Goal: Navigation & Orientation: Find specific page/section

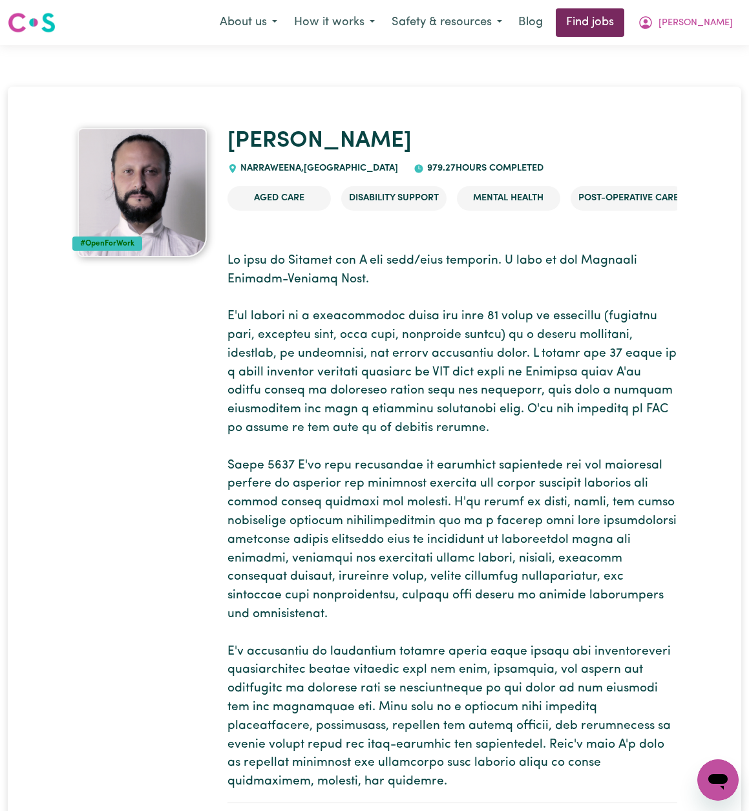
click at [625, 20] on link "Find jobs" at bounding box center [590, 22] width 69 height 28
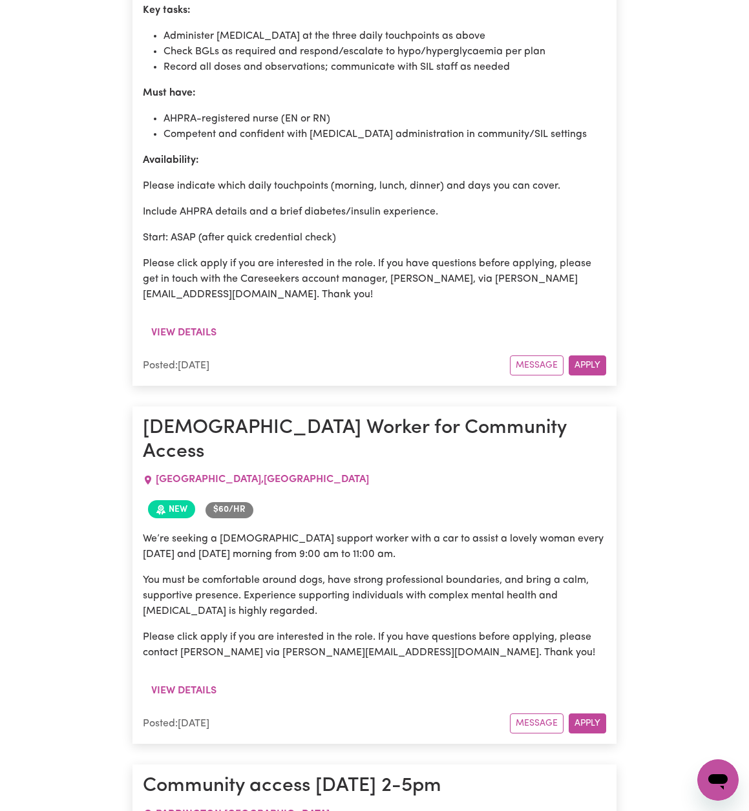
scroll to position [2839, 0]
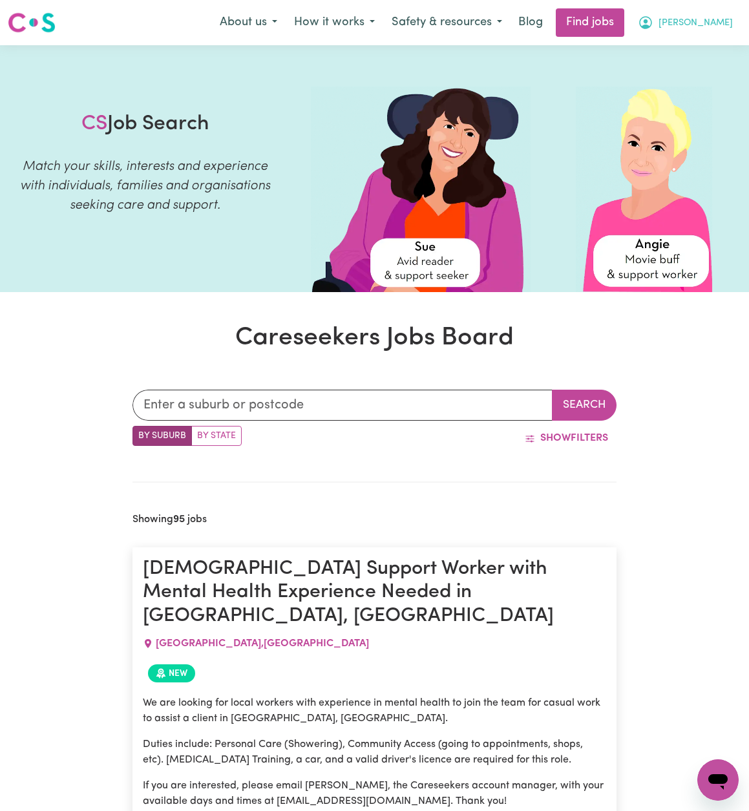
click at [717, 26] on span "[PERSON_NAME]" at bounding box center [696, 23] width 74 height 14
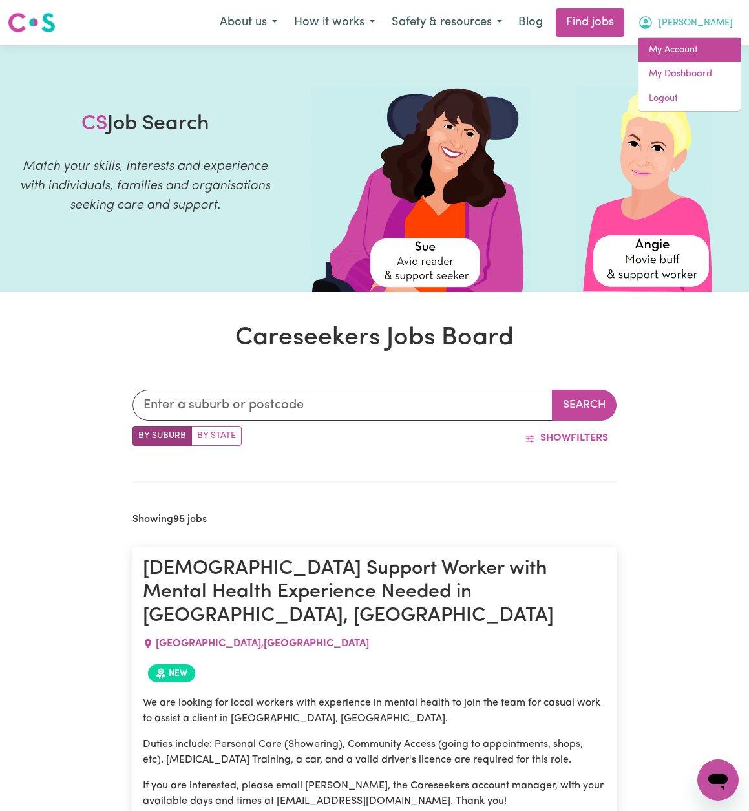
click at [707, 47] on link "My Account" at bounding box center [690, 50] width 102 height 25
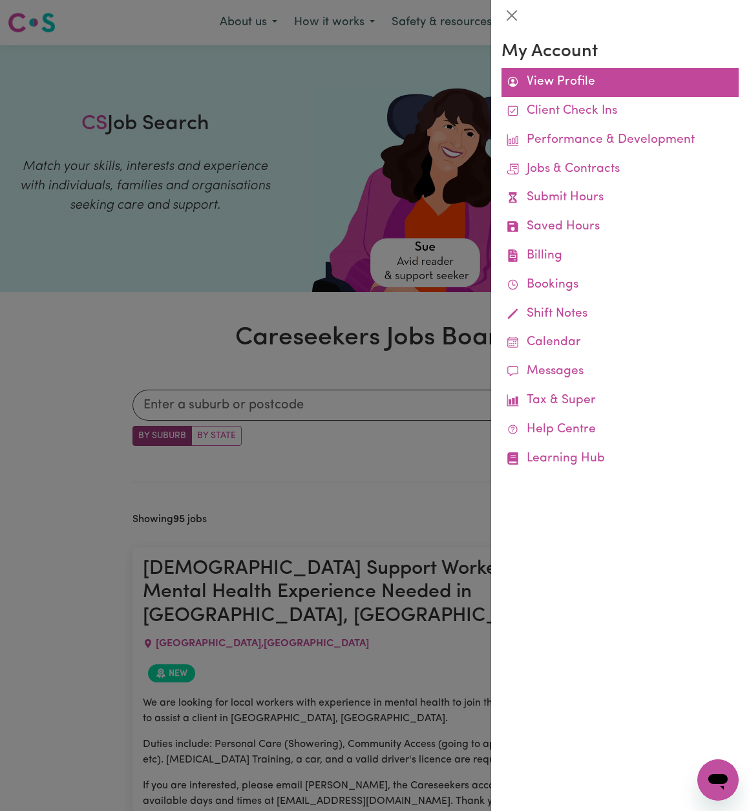
click at [590, 78] on link "View Profile" at bounding box center [620, 82] width 237 height 29
